Goal: Information Seeking & Learning: Learn about a topic

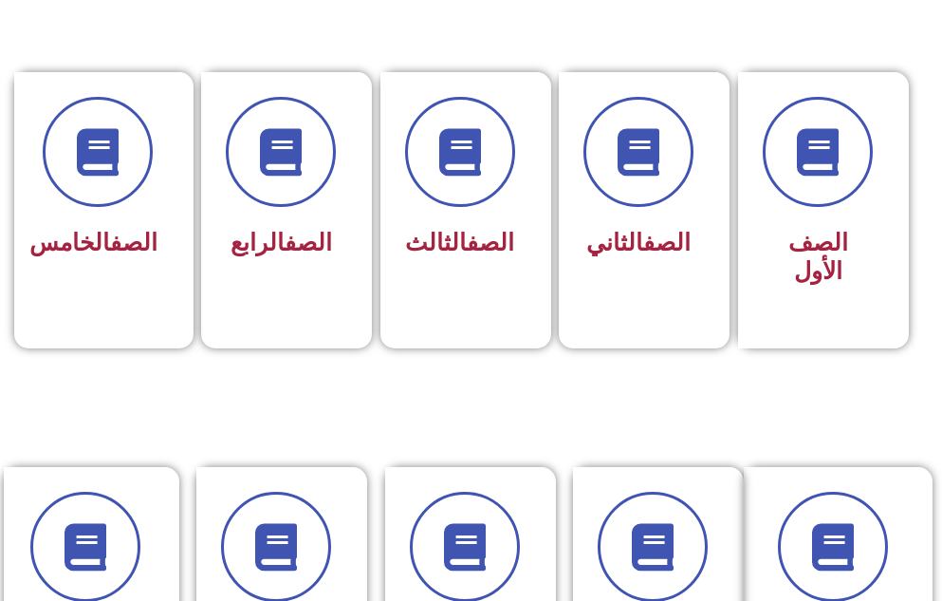
scroll to position [569, 0]
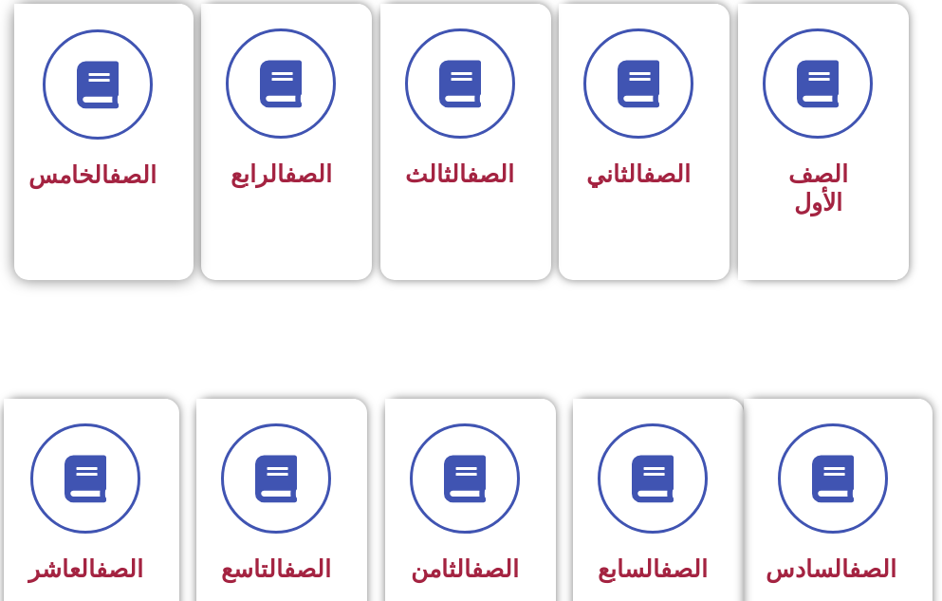
click at [123, 243] on div "الصف الخامس" at bounding box center [98, 129] width 168 height 250
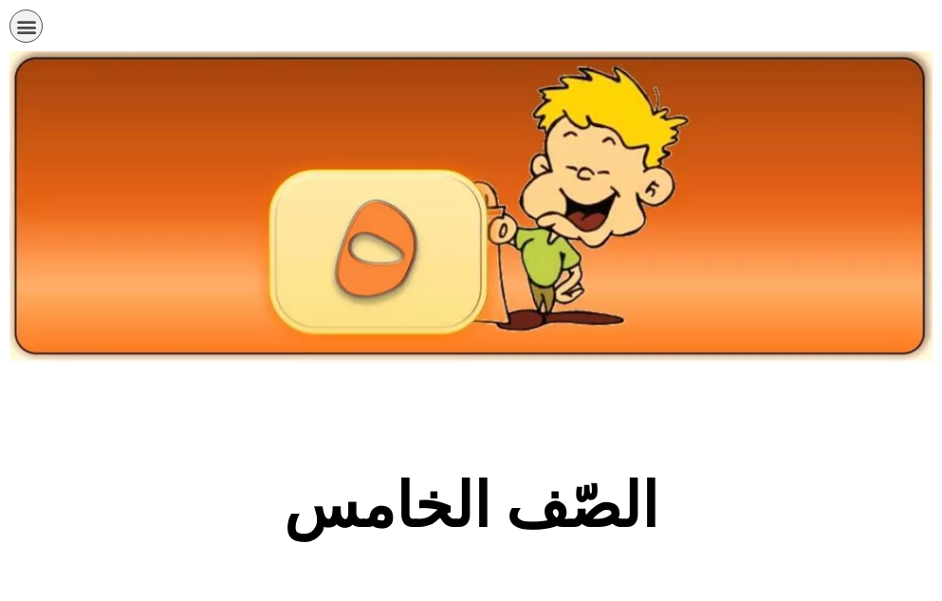
click at [217, 464] on section "الصّف الخامس" at bounding box center [471, 516] width 942 height 288
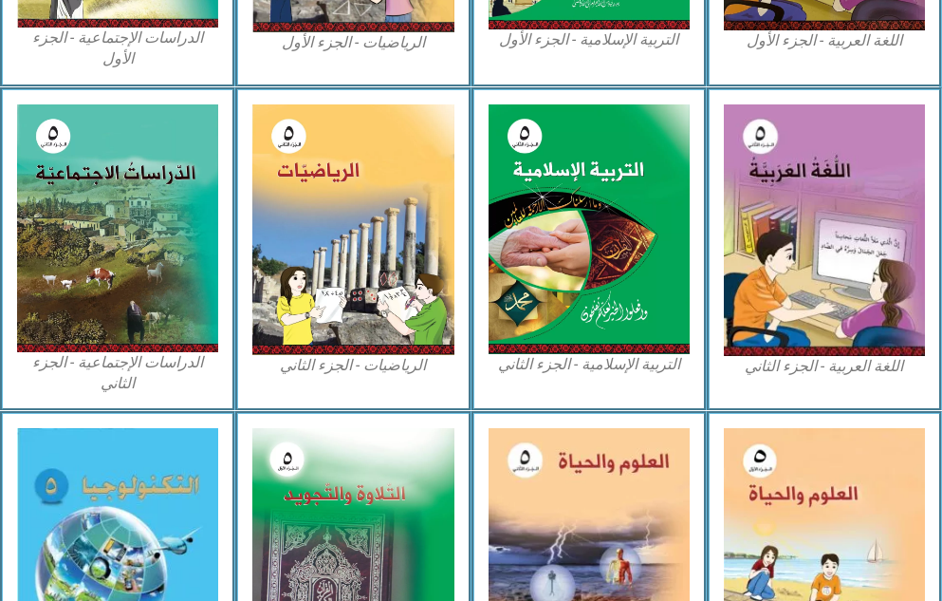
scroll to position [911, 0]
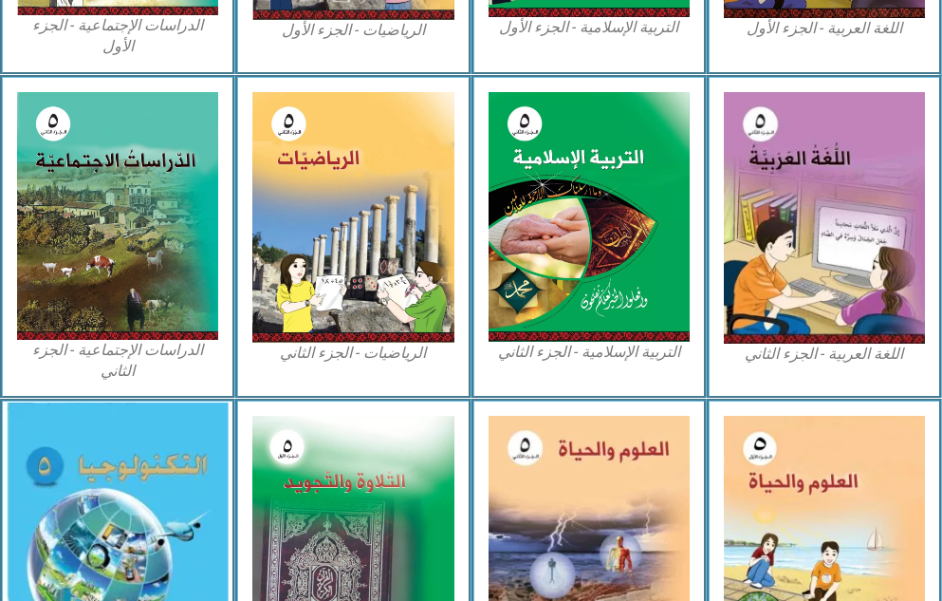
click at [157, 473] on img at bounding box center [117, 548] width 221 height 290
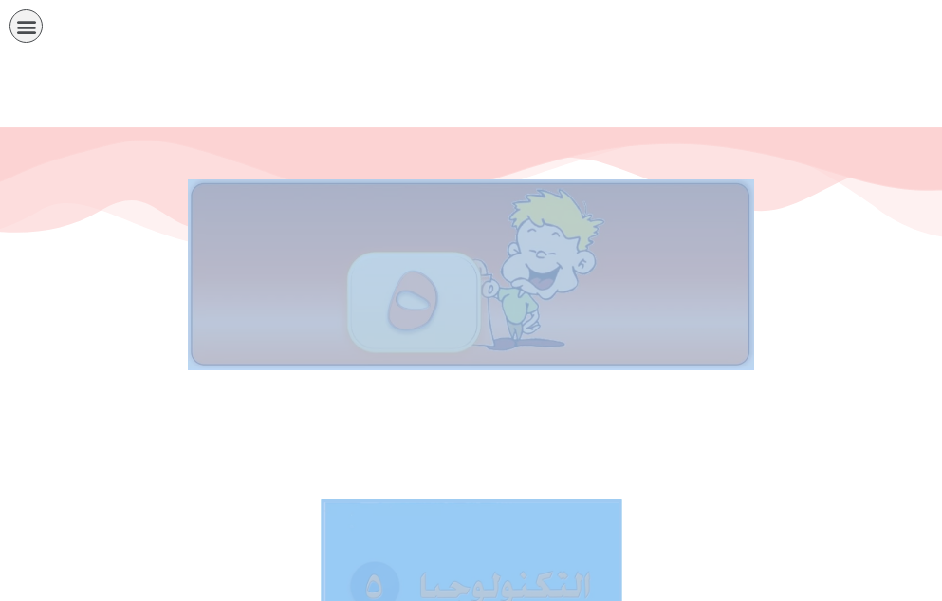
drag, startPoint x: 232, startPoint y: 428, endPoint x: 446, endPoint y: 547, distance: 244.2
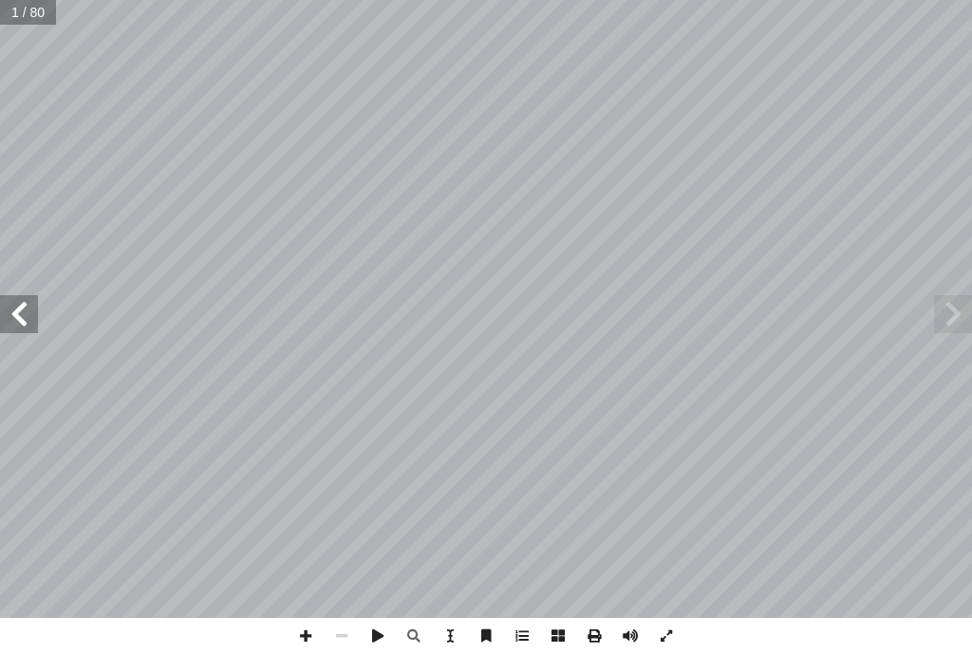
click at [29, 308] on span at bounding box center [19, 314] width 38 height 38
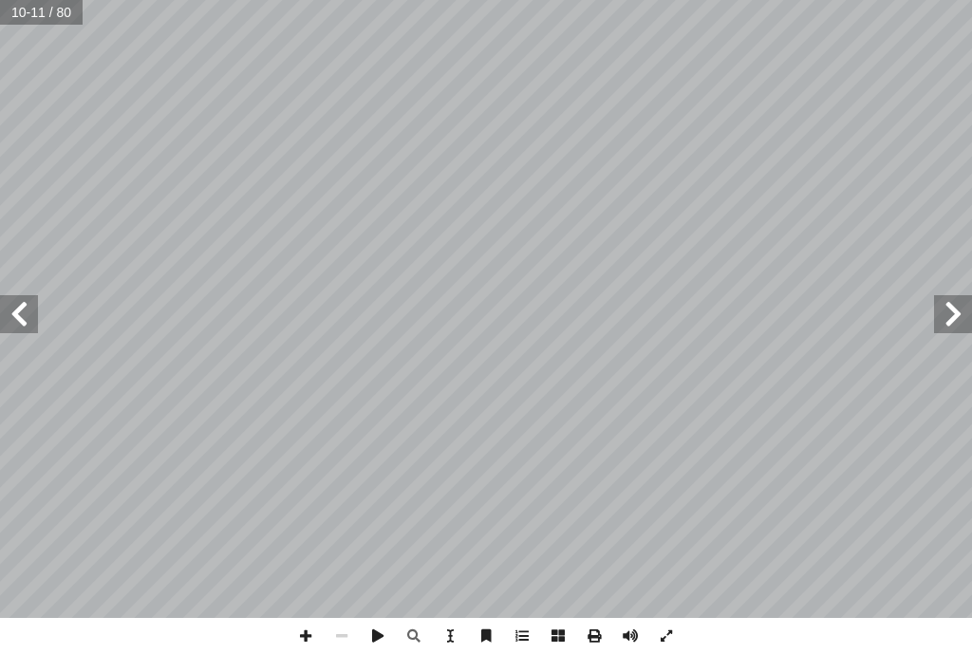
click at [29, 308] on span at bounding box center [19, 314] width 38 height 38
